Goal: Transaction & Acquisition: Purchase product/service

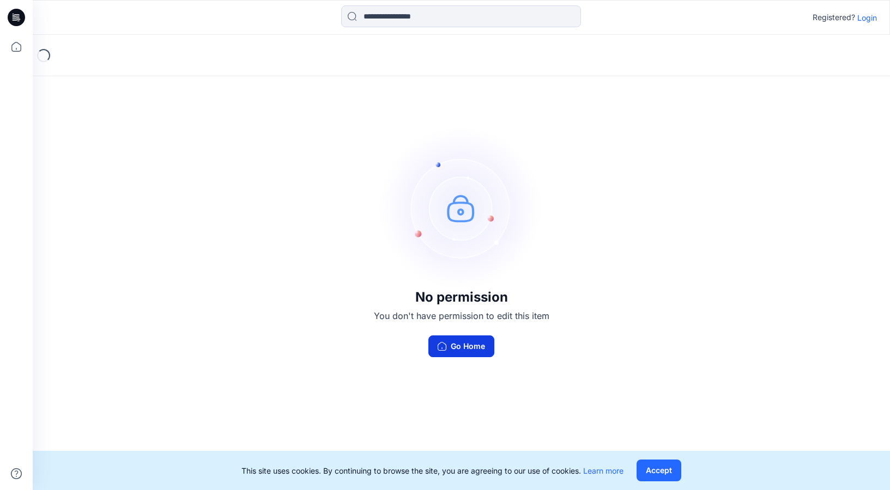
click at [470, 344] on button "Go Home" at bounding box center [461, 347] width 66 height 22
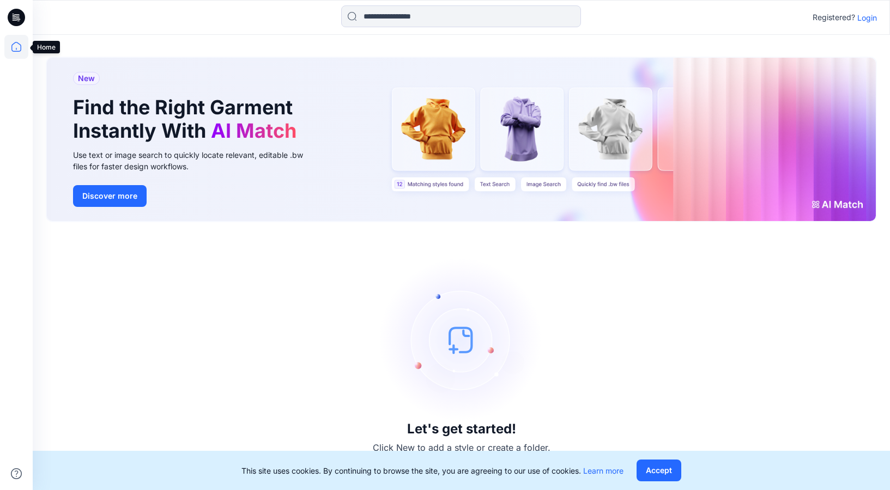
click at [19, 48] on icon at bounding box center [16, 47] width 24 height 24
click at [25, 20] on icon at bounding box center [16, 17] width 17 height 17
click at [19, 17] on icon at bounding box center [16, 17] width 17 height 17
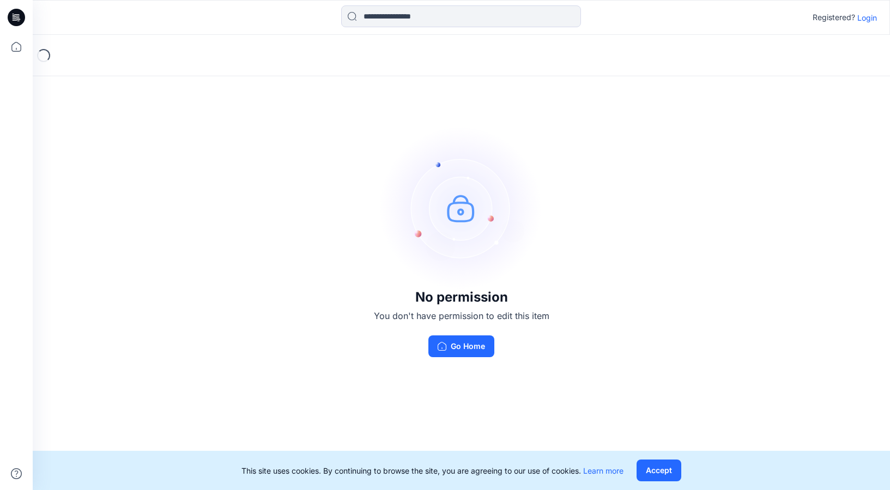
click at [867, 19] on p "Login" at bounding box center [867, 17] width 20 height 11
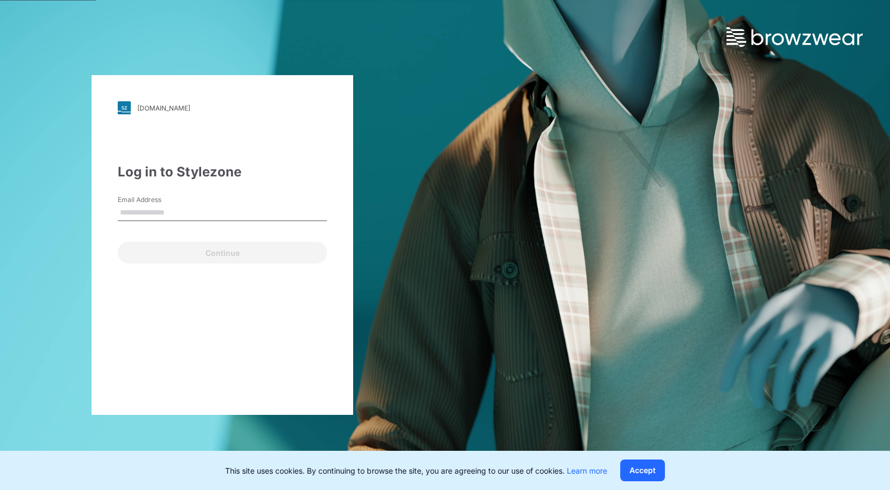
type input "**********"
drag, startPoint x: 646, startPoint y: 472, endPoint x: 309, endPoint y: 344, distance: 360.2
click at [589, 396] on div "**********" at bounding box center [445, 245] width 890 height 490
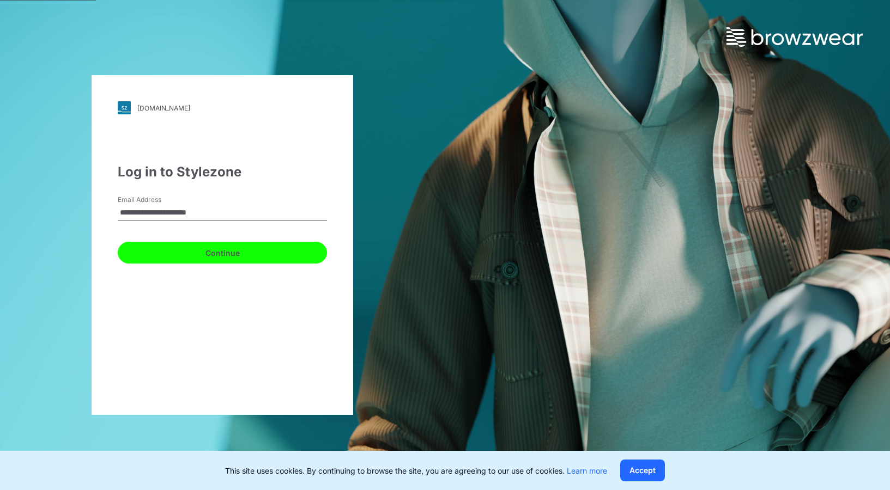
click at [247, 248] on button "Continue" at bounding box center [222, 253] width 209 height 22
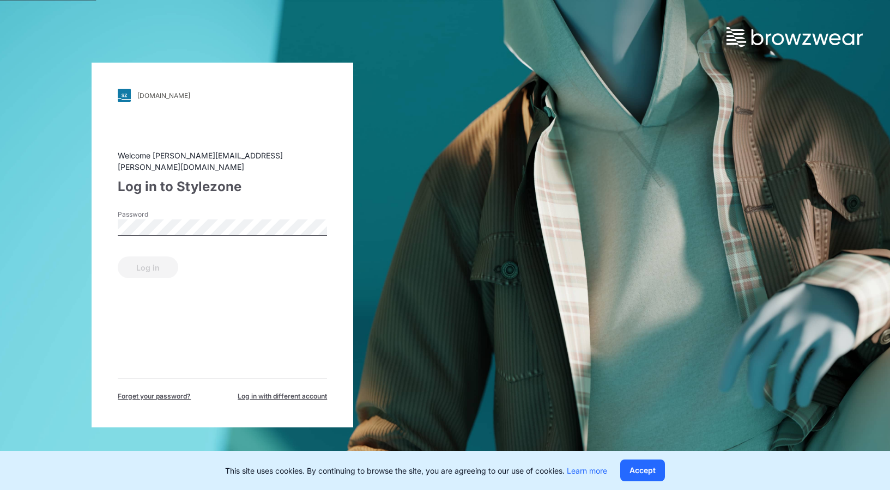
click at [149, 230] on div "Password" at bounding box center [222, 226] width 209 height 33
click at [155, 261] on button "Log in" at bounding box center [148, 268] width 60 height 22
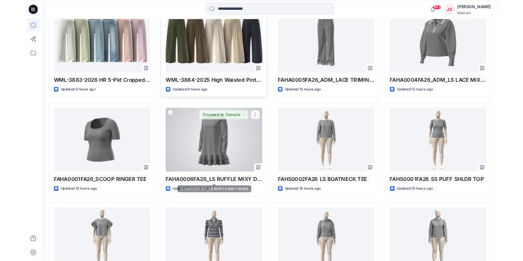
scroll to position [214, 0]
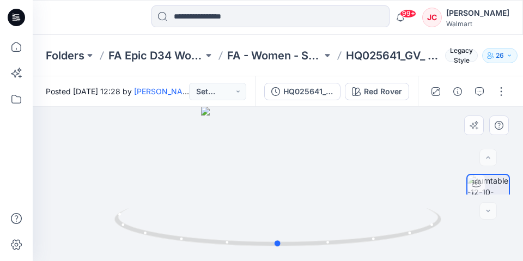
click at [372, 153] on div at bounding box center [278, 184] width 490 height 154
click at [375, 147] on div at bounding box center [278, 184] width 490 height 154
drag, startPoint x: 393, startPoint y: 232, endPoint x: 334, endPoint y: 238, distance: 59.1
click at [334, 238] on icon at bounding box center [279, 228] width 330 height 41
click at [221, 232] on icon at bounding box center [221, 229] width 7 height 7
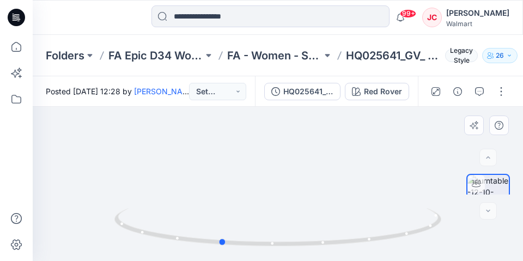
drag, startPoint x: 284, startPoint y: 215, endPoint x: 286, endPoint y: 185, distance: 30.0
click at [286, 185] on div at bounding box center [278, 184] width 490 height 154
drag, startPoint x: 320, startPoint y: 246, endPoint x: 279, endPoint y: 241, distance: 40.5
click at [247, 242] on icon at bounding box center [279, 228] width 330 height 41
drag, startPoint x: 329, startPoint y: 243, endPoint x: 176, endPoint y: 219, distance: 154.9
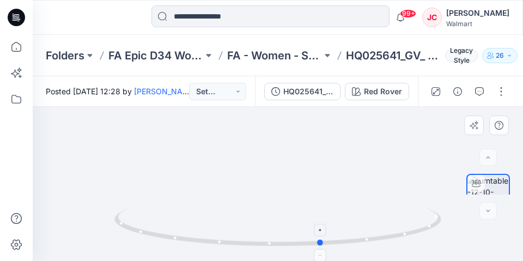
click at [176, 219] on icon at bounding box center [279, 228] width 330 height 41
